Goal: Information Seeking & Learning: Understand process/instructions

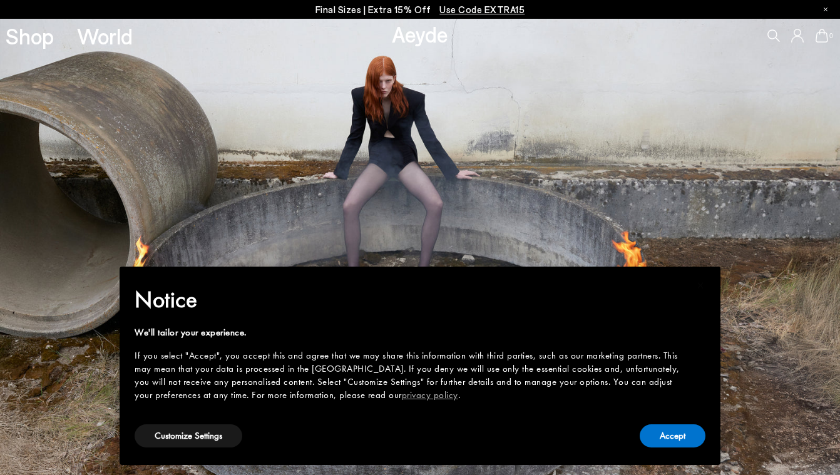
click at [661, 422] on div "Accept" at bounding box center [672, 436] width 66 height 28
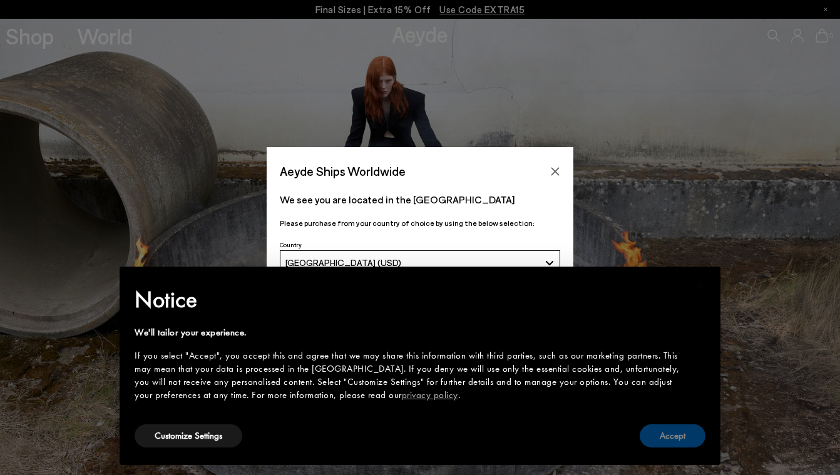
click at [661, 435] on button "Accept" at bounding box center [672, 435] width 66 height 23
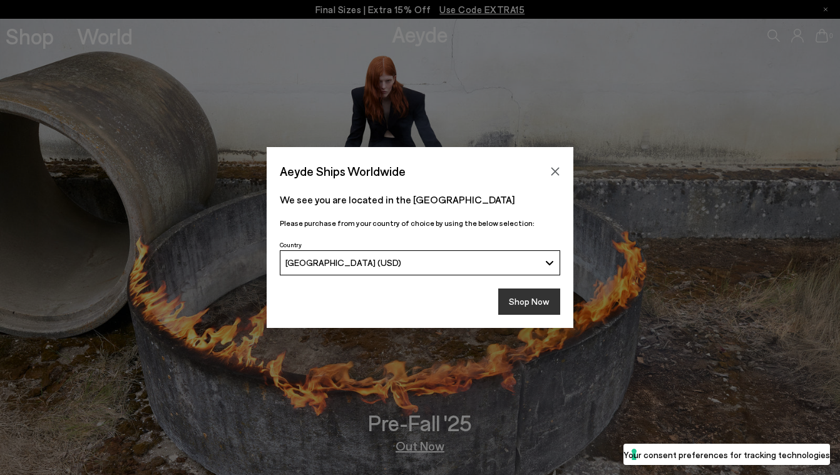
click at [545, 290] on button "Shop Now" at bounding box center [529, 301] width 62 height 26
click at [545, 301] on button "Shop Now" at bounding box center [529, 301] width 62 height 26
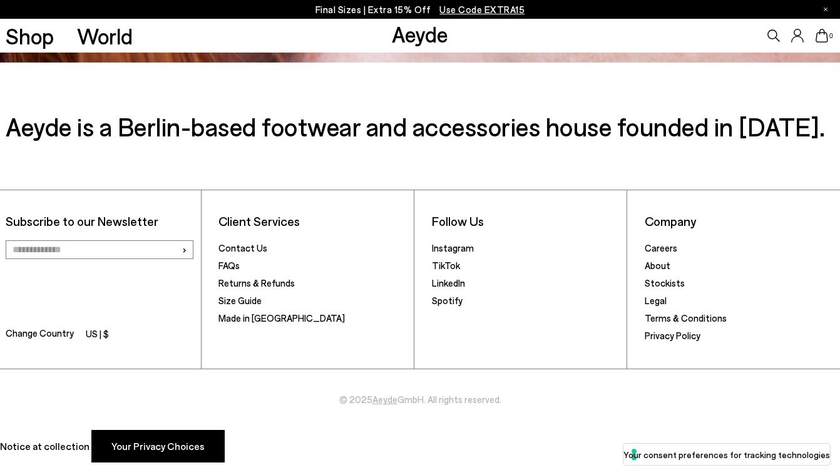
scroll to position [2059, 0]
click at [225, 300] on link "Size Guide" at bounding box center [239, 300] width 43 height 11
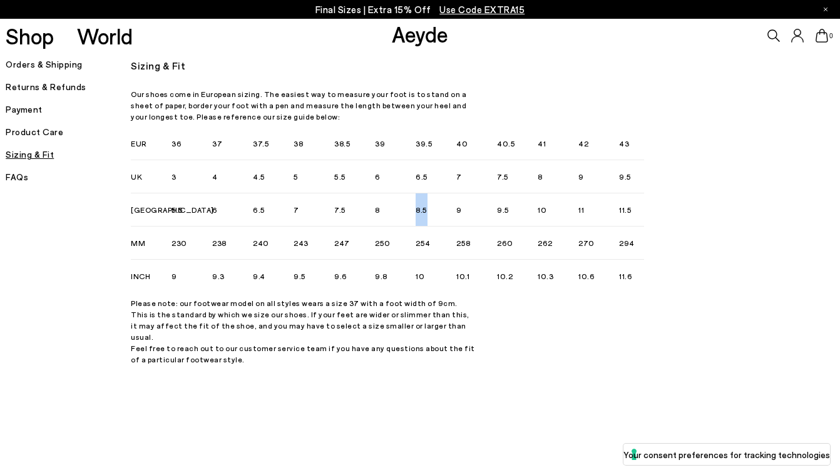
drag, startPoint x: 412, startPoint y: 211, endPoint x: 444, endPoint y: 211, distance: 31.9
click at [444, 211] on ul "5.5 6 6.5 7 7.5 8 8.5 9 9.5 10 11 11.5" at bounding box center [365, 209] width 388 height 33
click at [463, 214] on li "9" at bounding box center [476, 209] width 41 height 33
drag, startPoint x: 494, startPoint y: 212, endPoint x: 522, endPoint y: 212, distance: 28.8
click at [522, 212] on ul "5.5 6 6.5 7 7.5 8 8.5 9 9.5 10 11 11.5" at bounding box center [365, 209] width 388 height 33
